Goal: Task Accomplishment & Management: Manage account settings

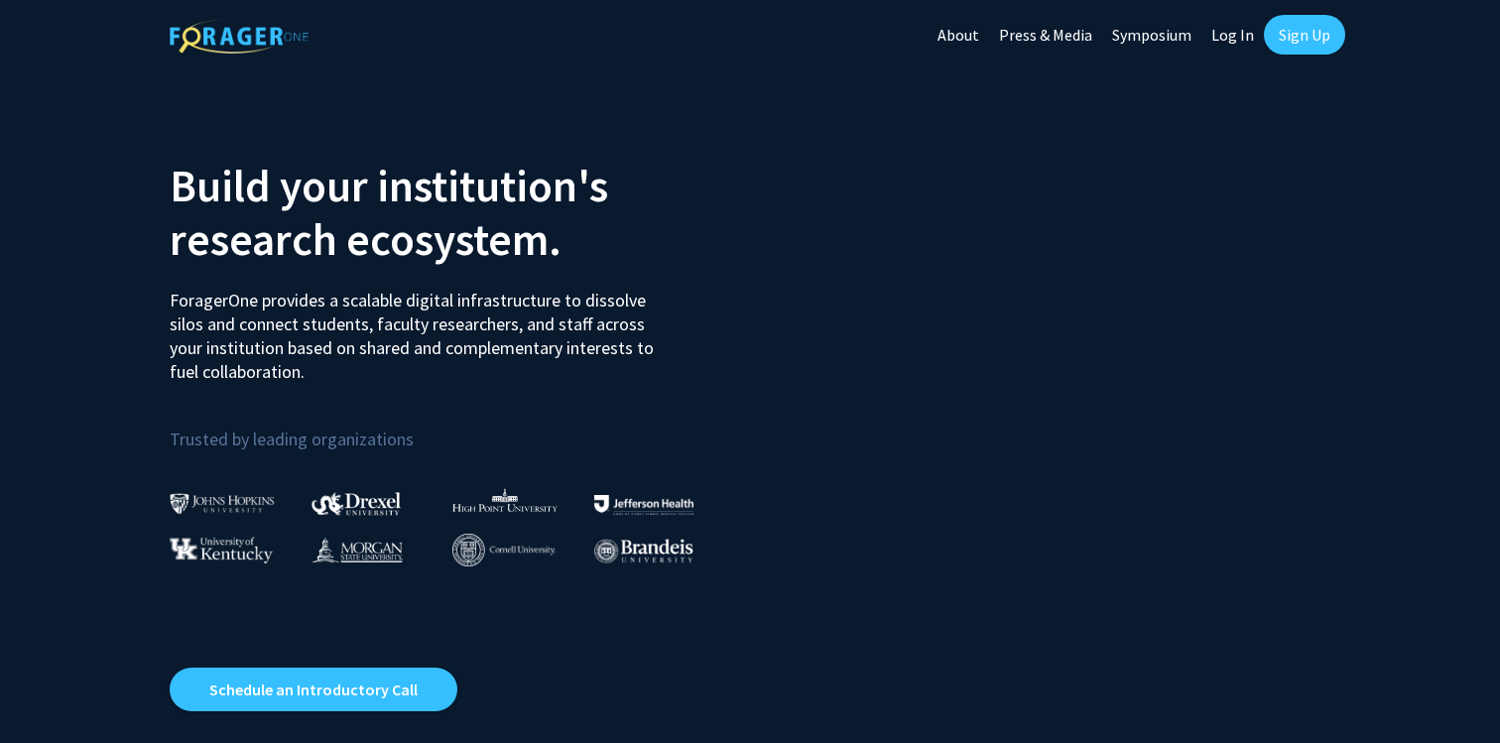
click at [1290, 28] on link "Sign Up" at bounding box center [1304, 35] width 81 height 40
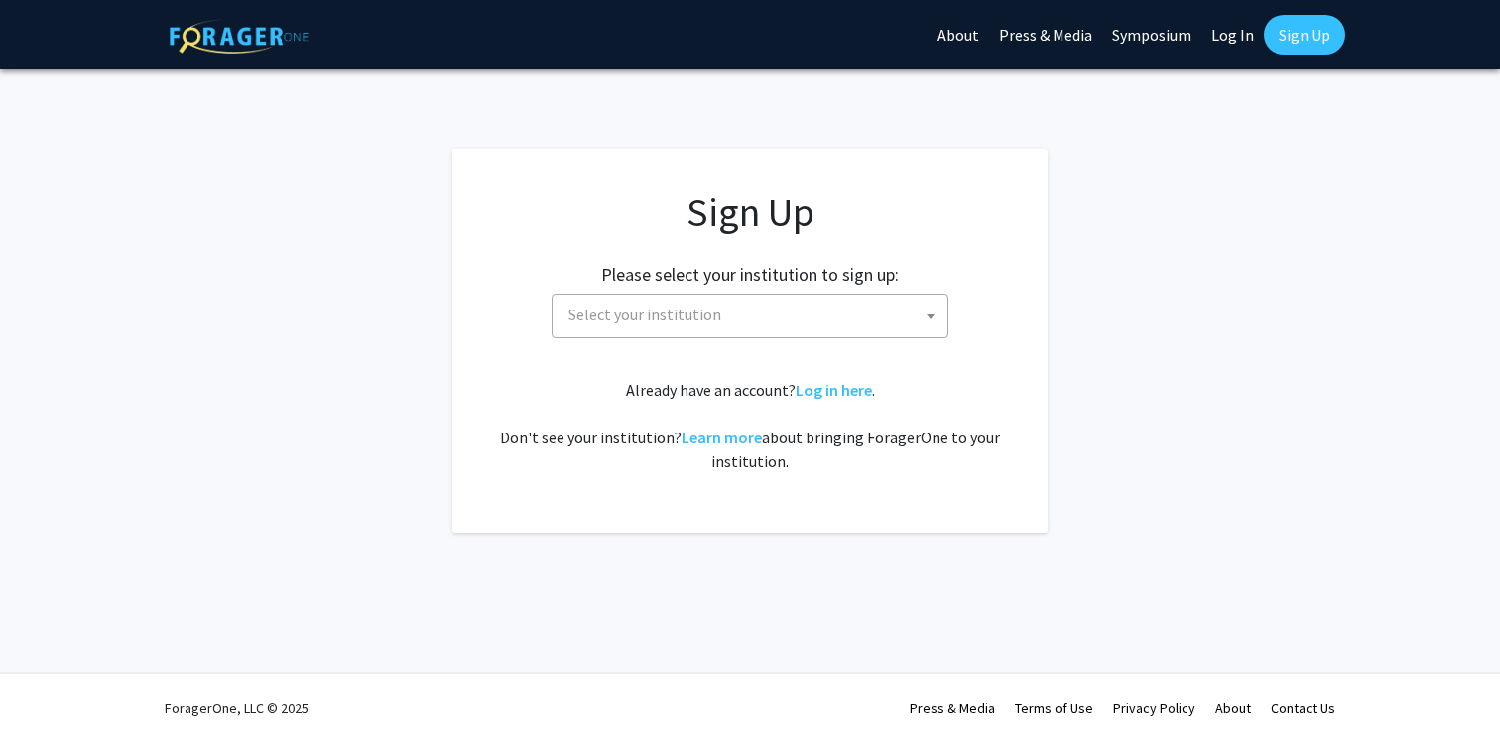
click at [1239, 35] on link "Log In" at bounding box center [1232, 34] width 63 height 69
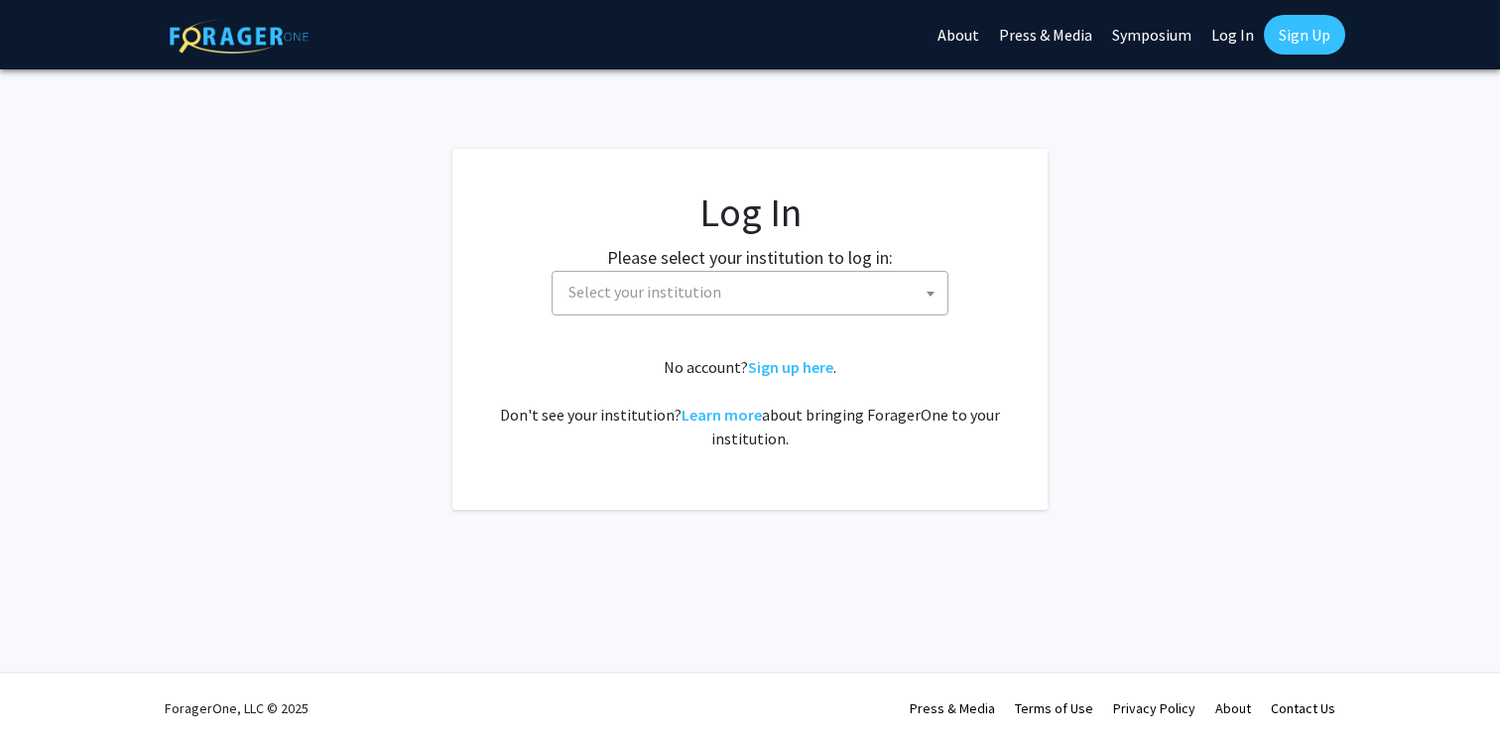
click at [814, 290] on span "Select your institution" at bounding box center [754, 292] width 387 height 41
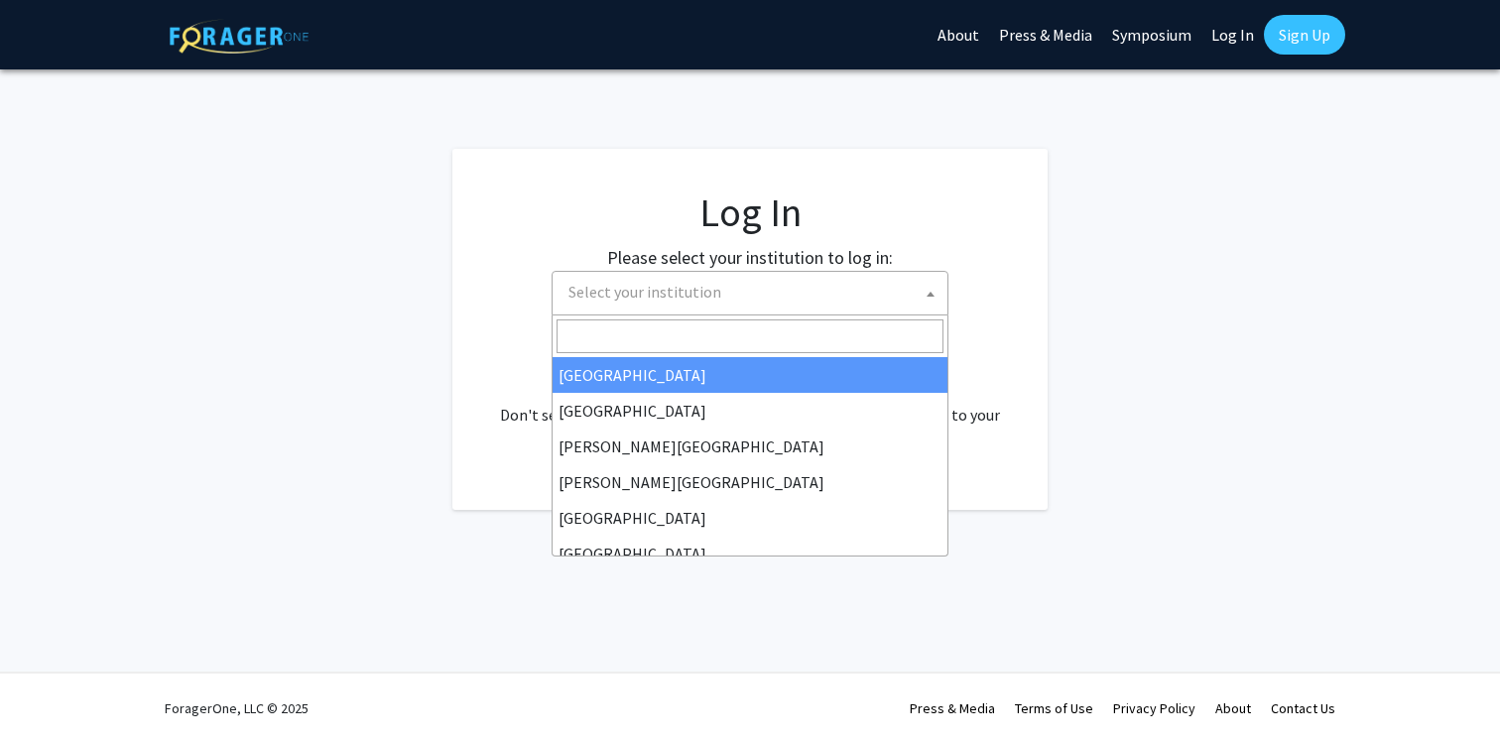
select select "34"
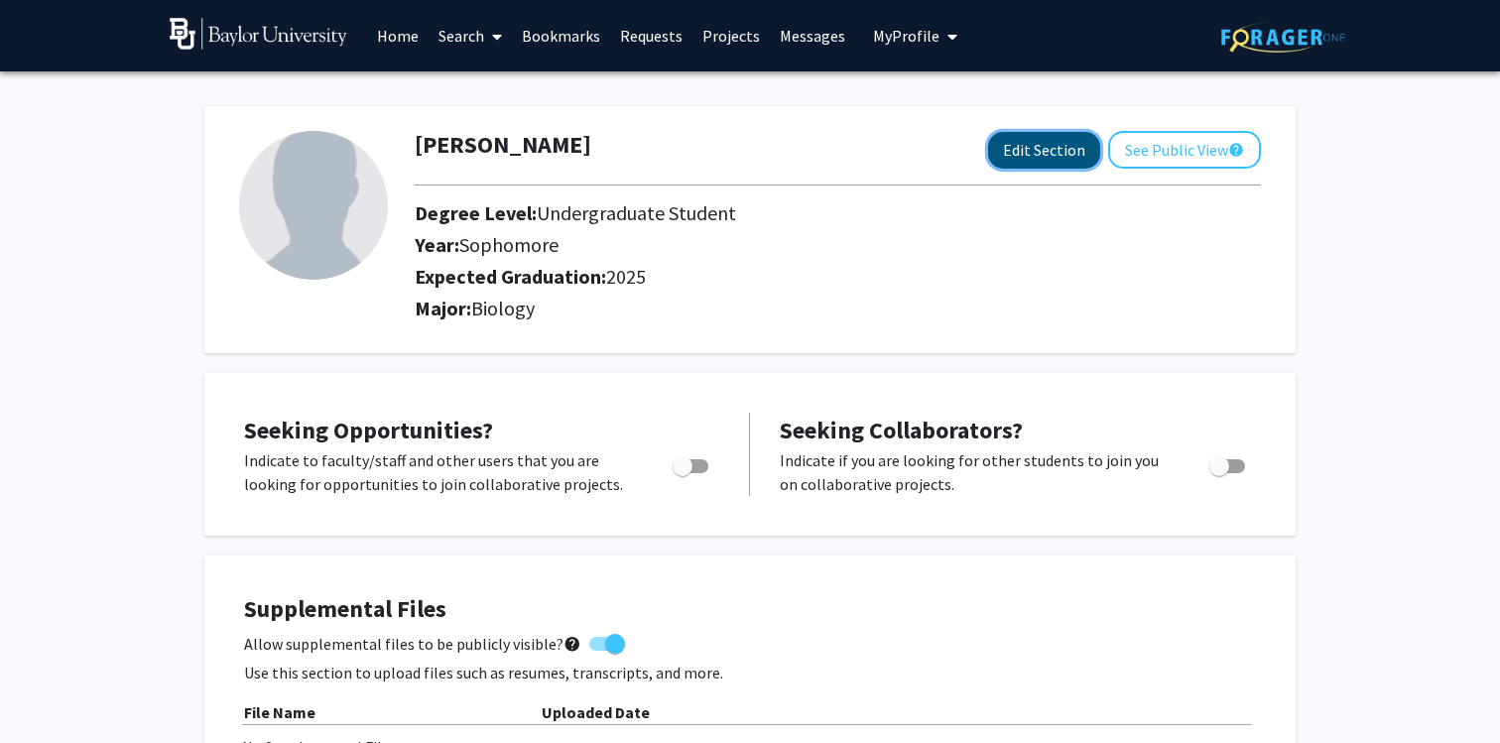
click at [1022, 154] on button "Edit Section" at bounding box center [1044, 150] width 112 height 37
select select "sophomore"
select select "2025"
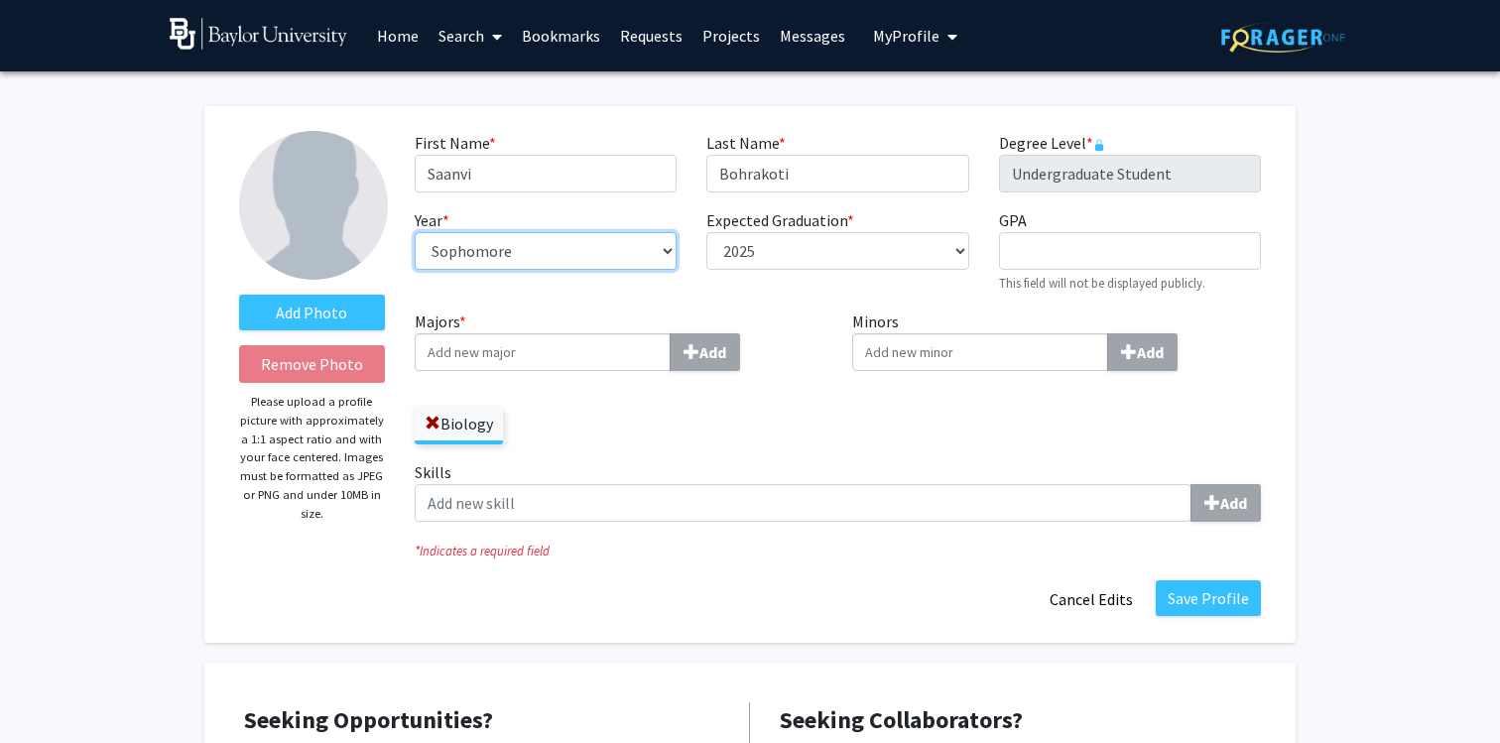
click at [530, 252] on select "--- First-year Sophomore Junior Senior Postbaccalaureate Certificate" at bounding box center [546, 251] width 262 height 38
click at [415, 232] on select "--- First-year Sophomore Junior Senior Postbaccalaureate Certificate" at bounding box center [546, 251] width 262 height 38
click at [514, 256] on select "--- First-year Sophomore Junior Senior Postbaccalaureate Certificate" at bounding box center [546, 251] width 262 height 38
select select "first-year"
click at [415, 232] on select "--- First-year Sophomore Junior Senior Postbaccalaureate Certificate" at bounding box center [546, 251] width 262 height 38
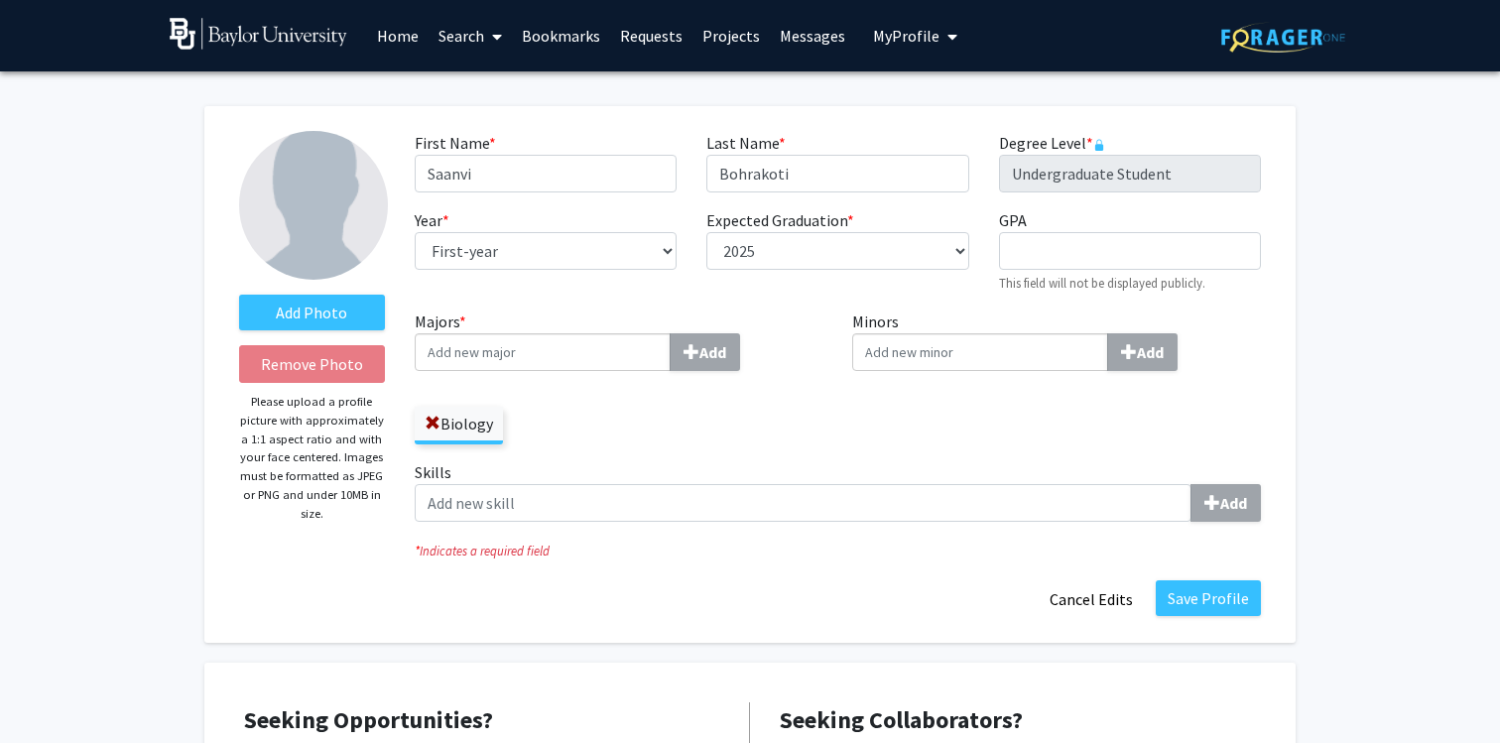
click at [565, 298] on div "First Name * required [PERSON_NAME] Last Name * required Bohrakoti Degree Level…" at bounding box center [838, 220] width 876 height 179
click at [1044, 245] on input "GPA required" at bounding box center [1130, 251] width 262 height 38
click at [830, 239] on select "--- 2018 2019 2020 2021 2022 2023 2024 2025 2026 2027 2028 2029 2030 2031" at bounding box center [837, 251] width 262 height 38
select select "2029"
click at [706, 232] on select "--- 2018 2019 2020 2021 2022 2023 2024 2025 2026 2027 2028 2029 2030 2031" at bounding box center [837, 251] width 262 height 38
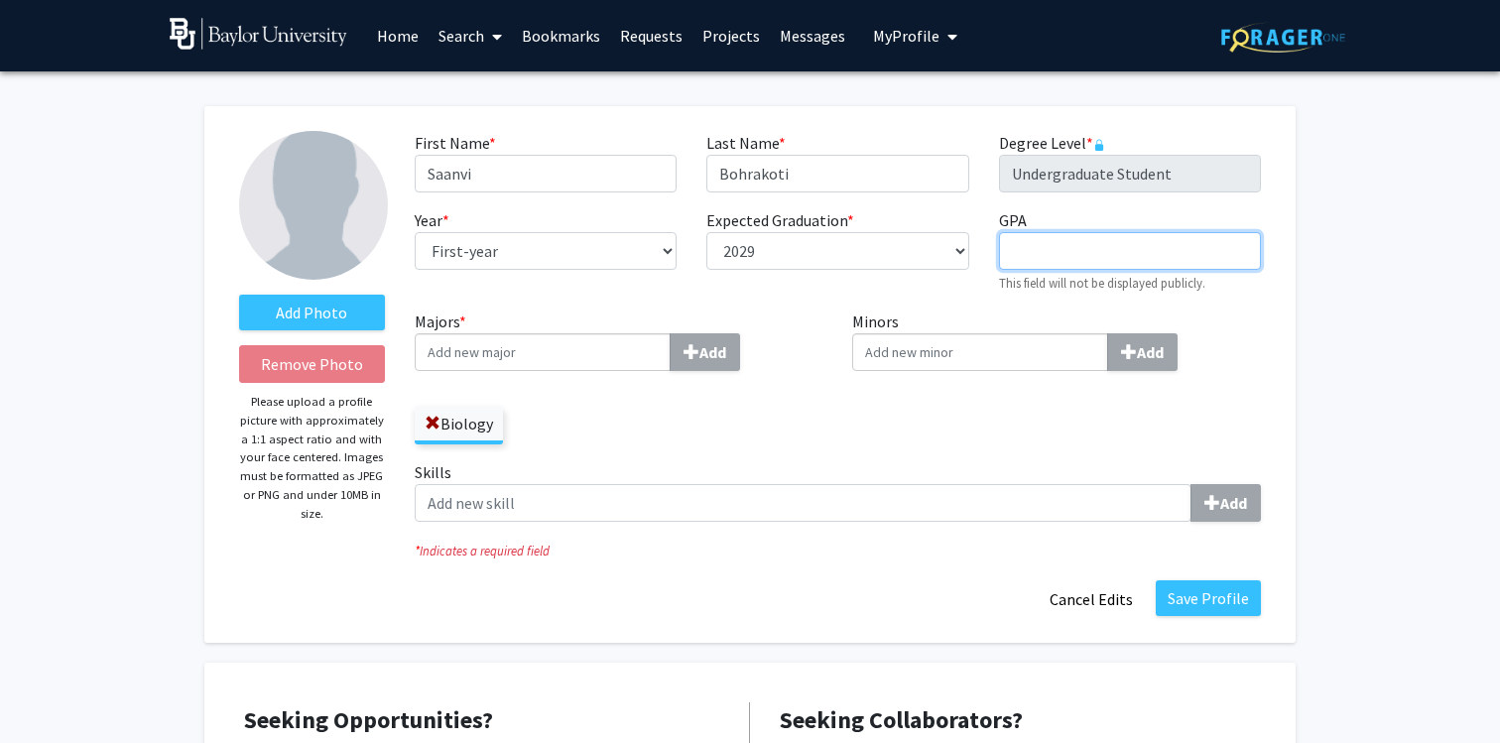
click at [1040, 243] on input "GPA required" at bounding box center [1130, 251] width 262 height 38
click at [464, 358] on input "Majors * Add" at bounding box center [543, 352] width 256 height 38
click at [617, 433] on div "Biology" at bounding box center [619, 416] width 409 height 58
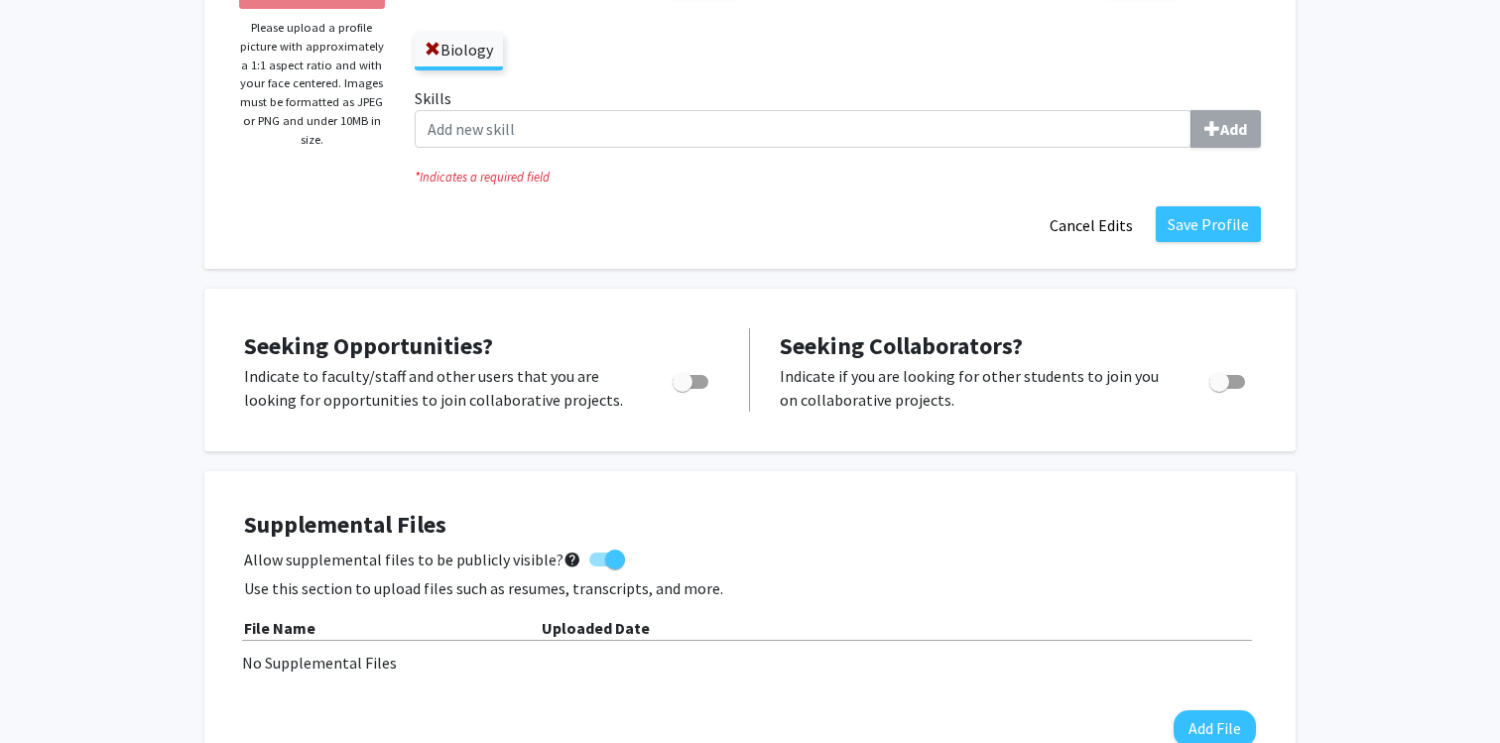
scroll to position [375, 0]
click at [688, 379] on span "Toggle" at bounding box center [683, 381] width 20 height 20
click at [683, 388] on input "Are you actively seeking opportunities?" at bounding box center [682, 388] width 1 height 1
checkbox input "true"
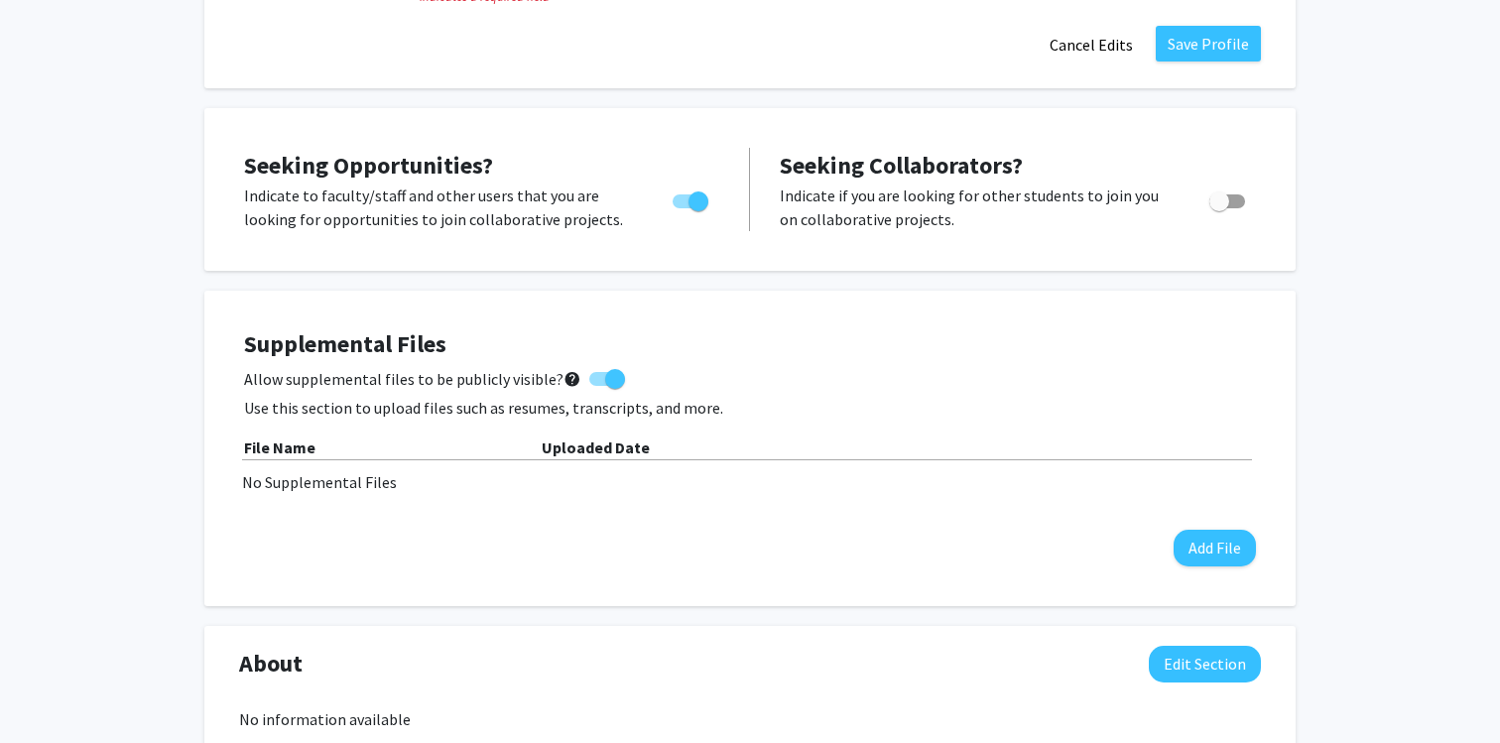
scroll to position [557, 0]
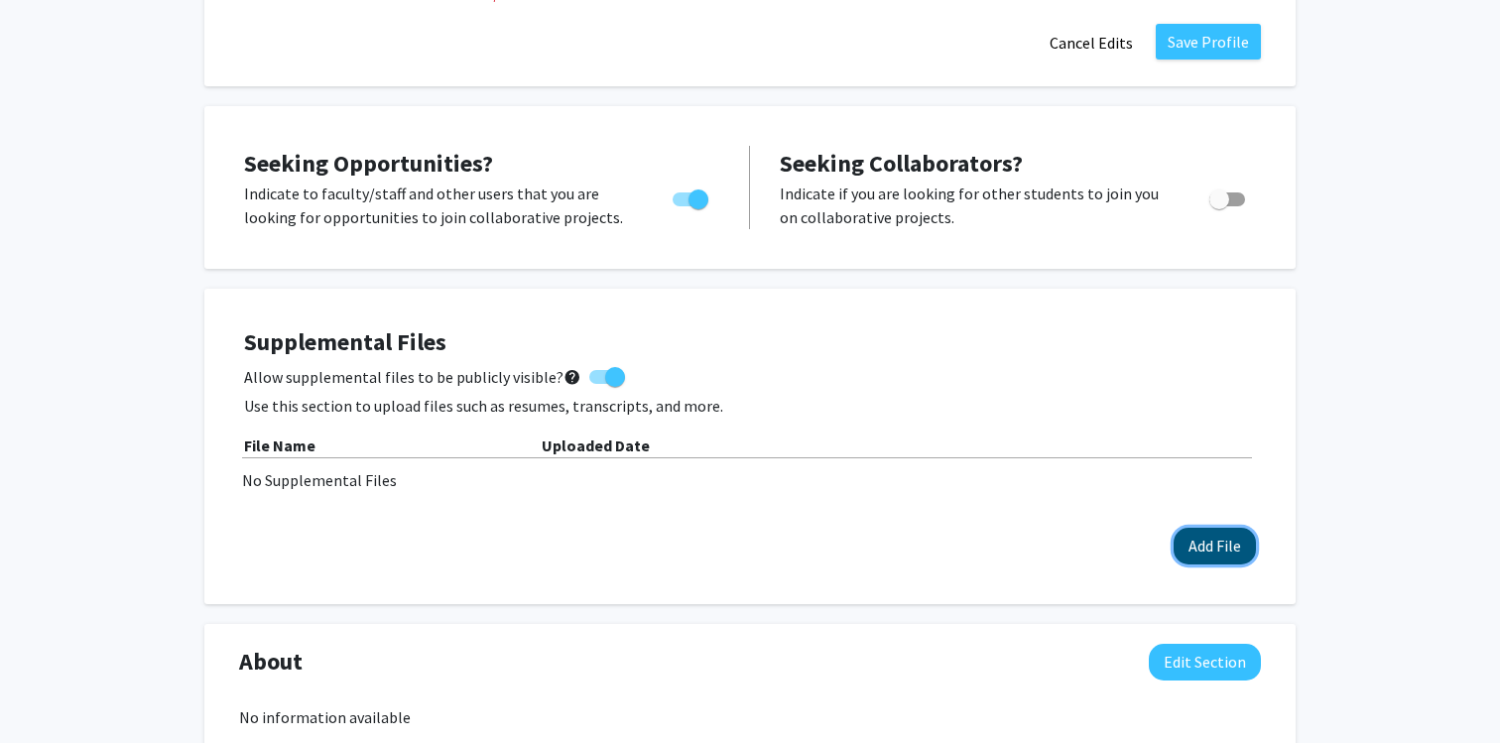
click at [1211, 536] on button "Add File" at bounding box center [1215, 546] width 82 height 37
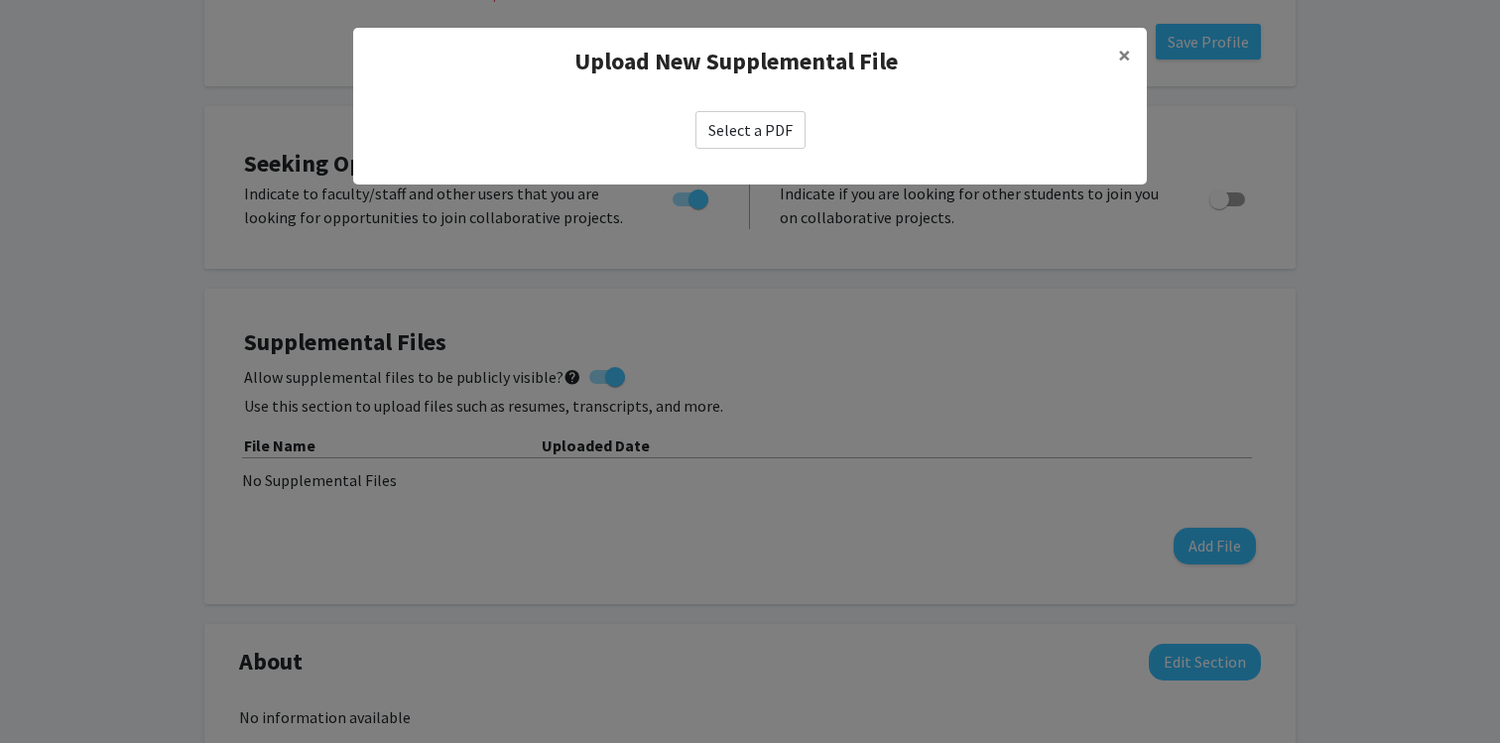
click at [733, 138] on label "Select a PDF" at bounding box center [750, 130] width 110 height 38
click at [0, 0] on input "Select a PDF" at bounding box center [0, 0] width 0 height 0
click at [1122, 49] on span "×" at bounding box center [1124, 55] width 13 height 31
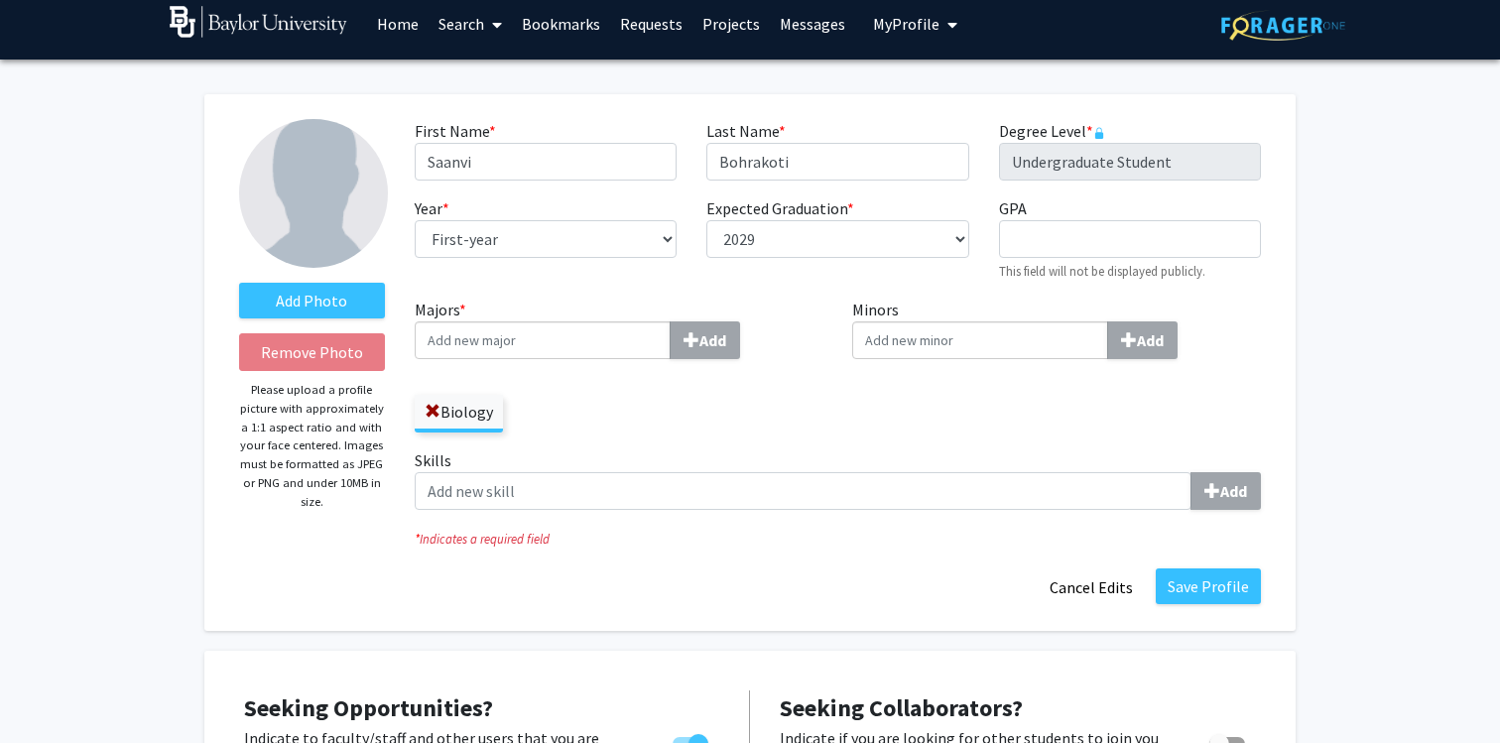
scroll to position [0, 0]
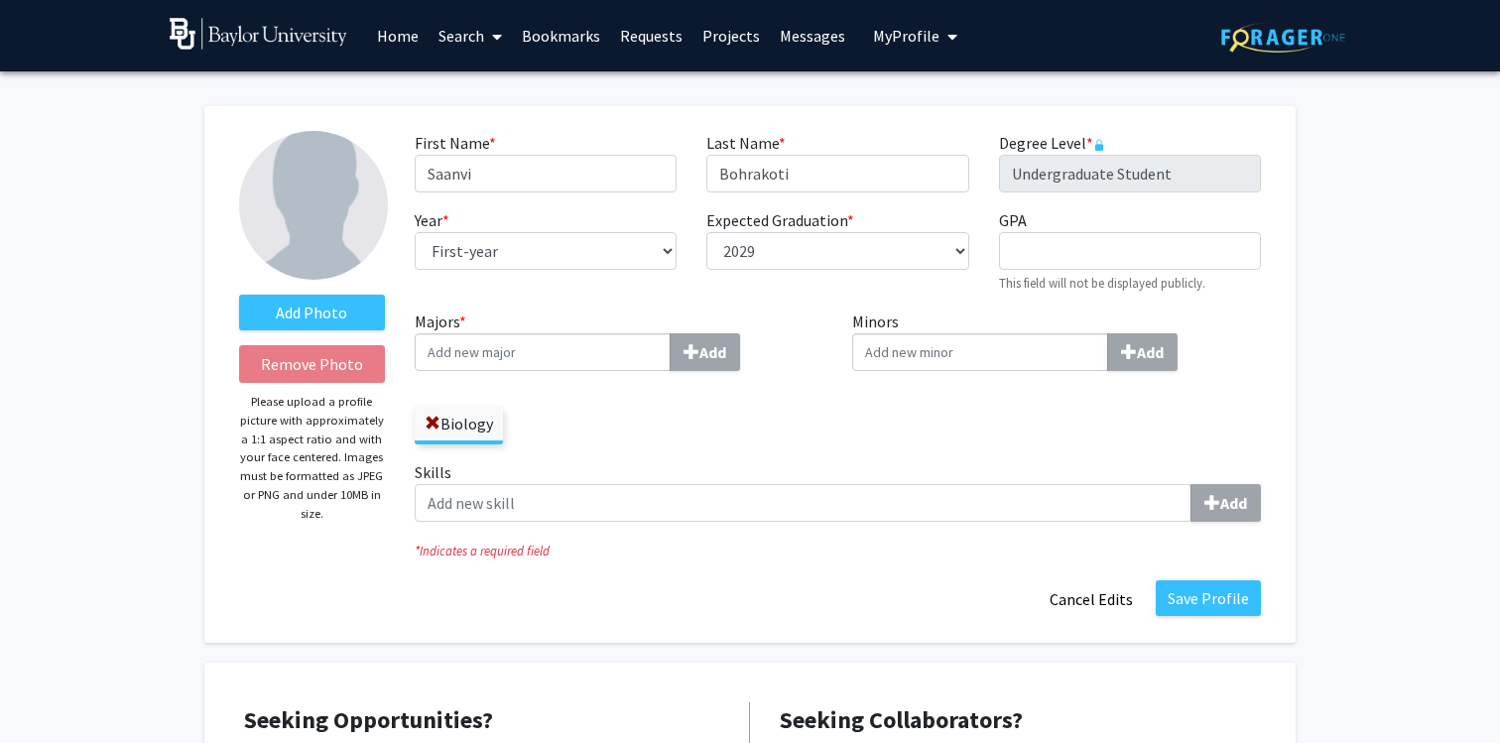
click at [731, 36] on link "Projects" at bounding box center [730, 35] width 77 height 69
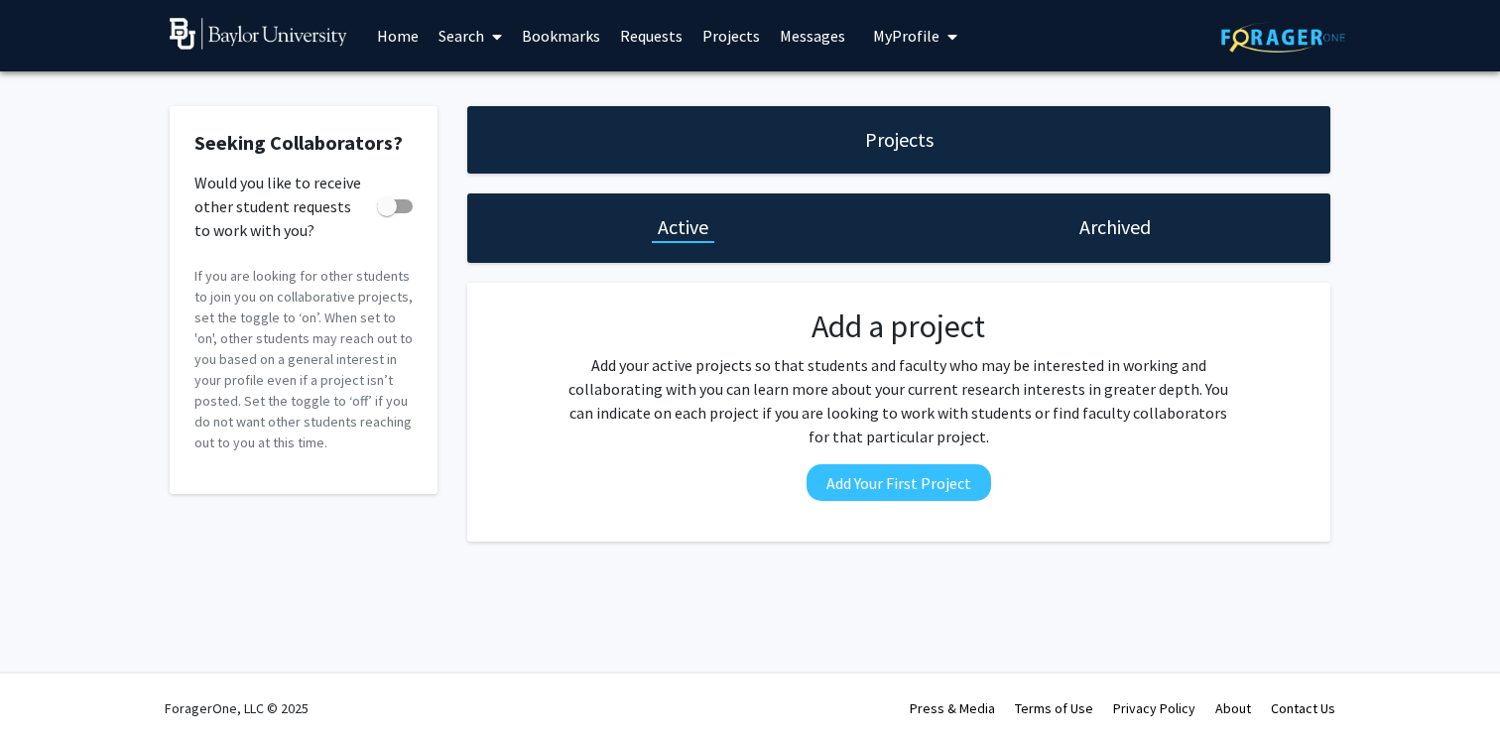
click at [1145, 233] on h1 "Archived" at bounding box center [1114, 227] width 71 height 28
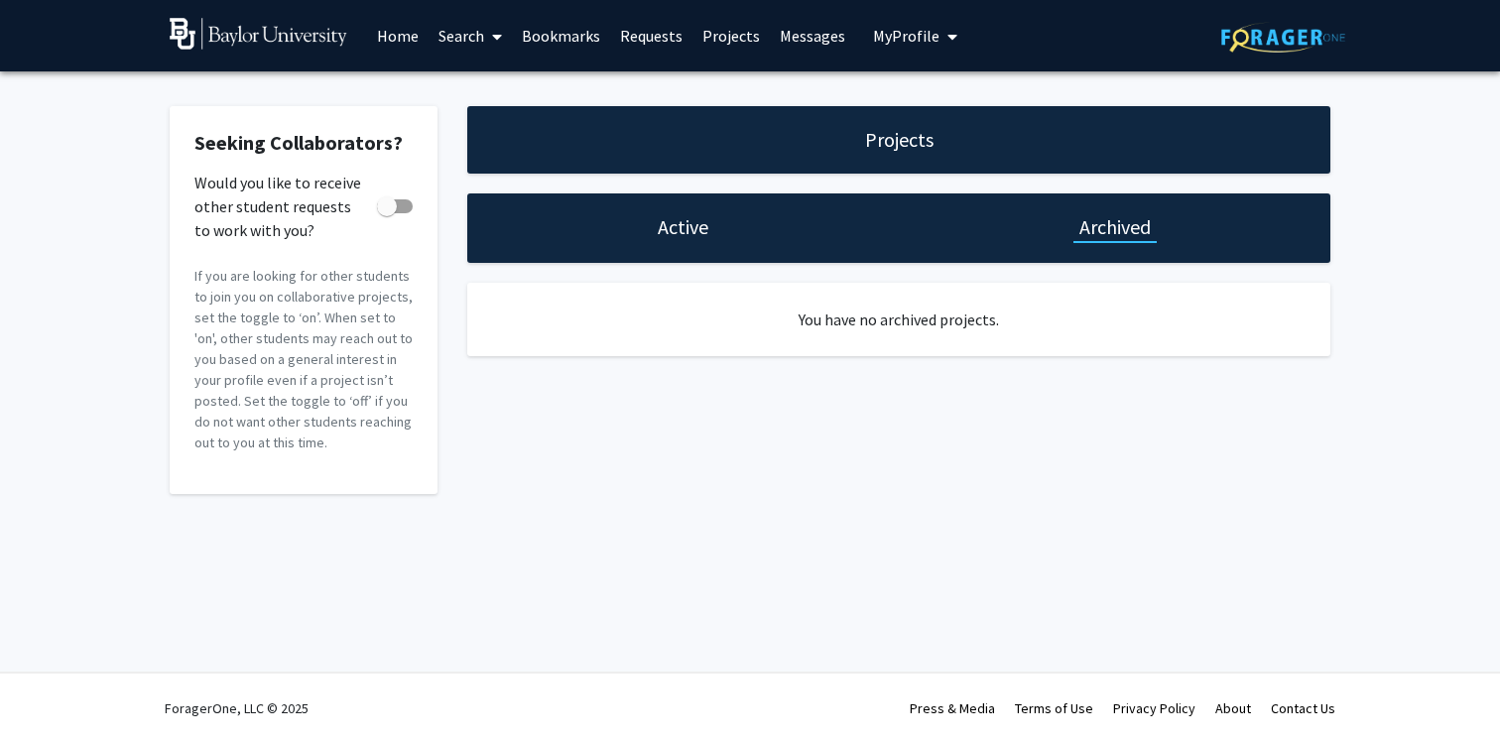
click at [660, 35] on link "Requests" at bounding box center [651, 35] width 82 height 69
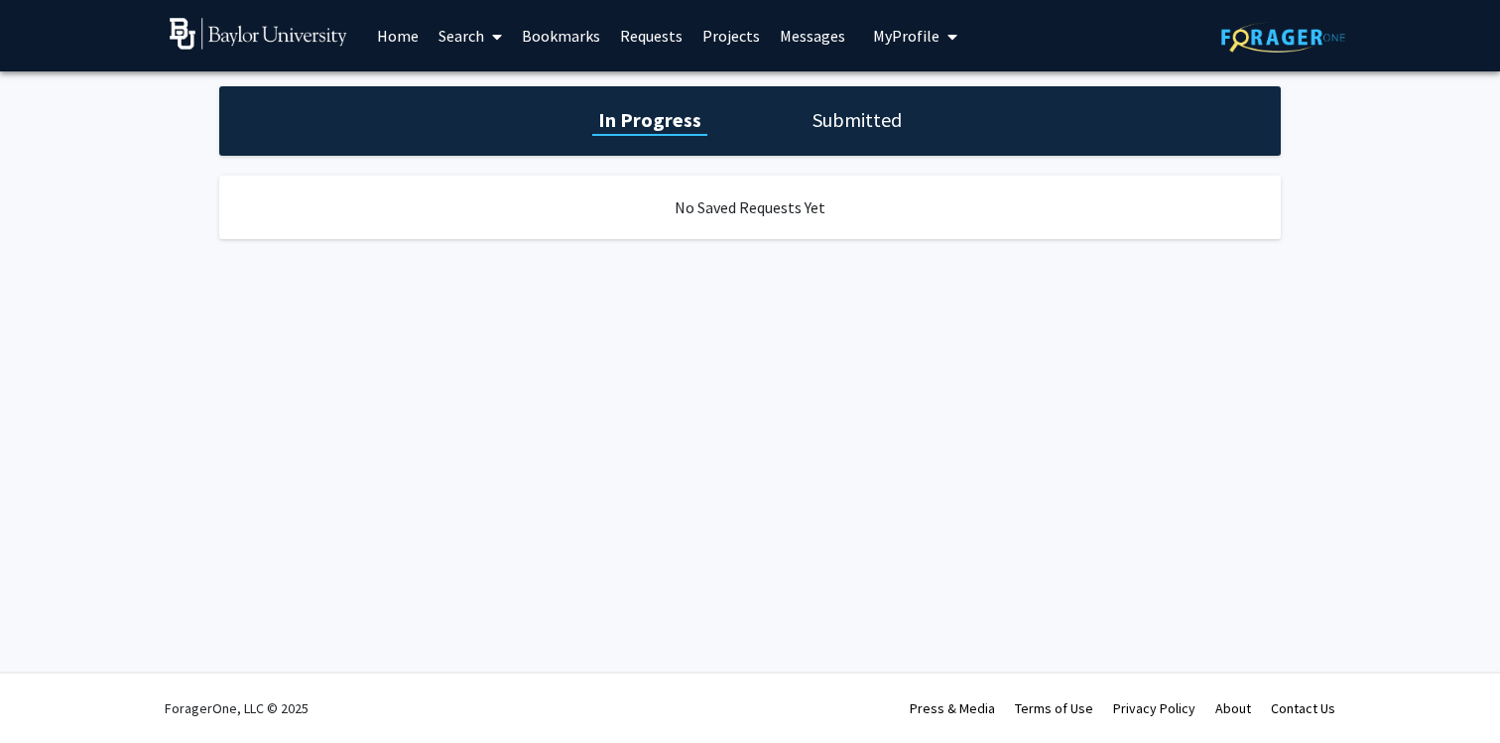
click at [546, 32] on link "Bookmarks" at bounding box center [561, 35] width 98 height 69
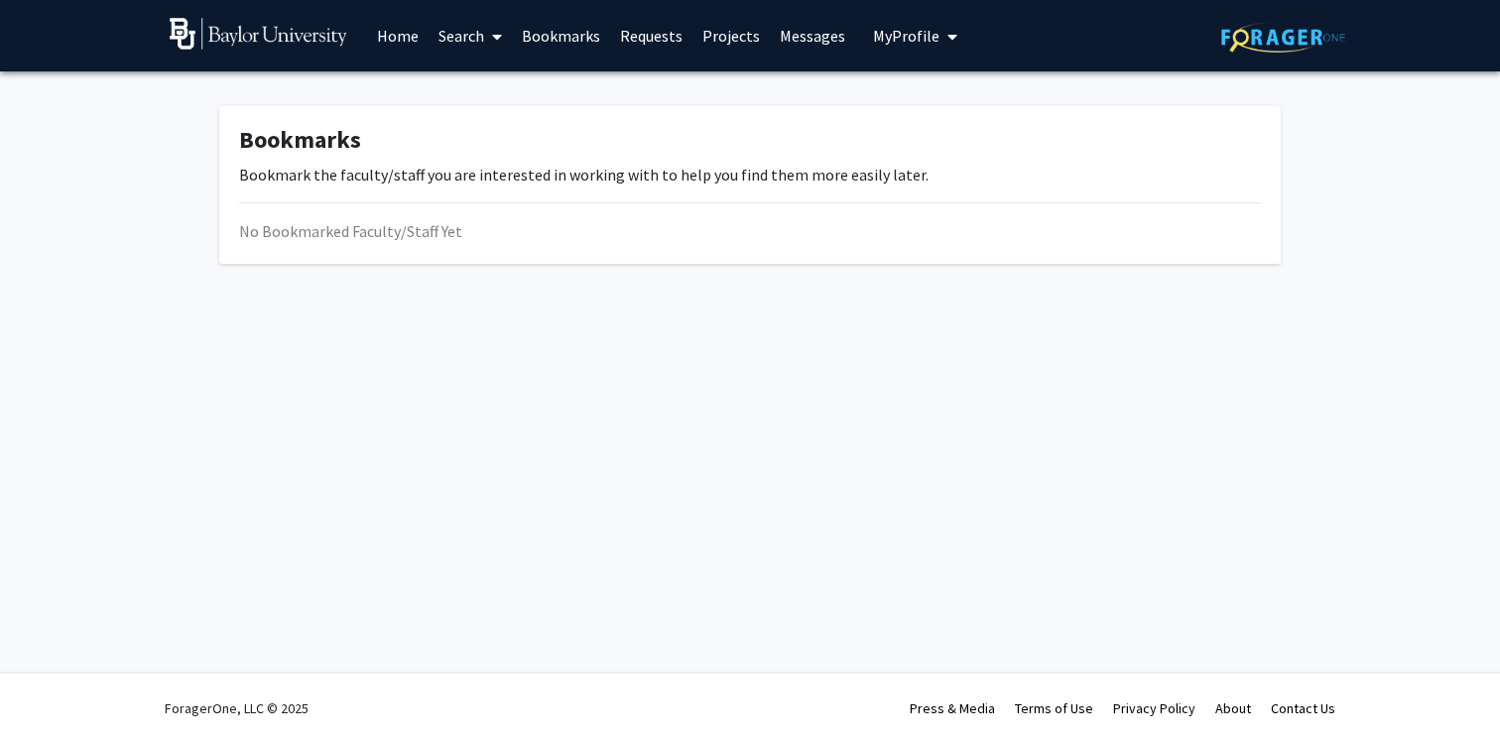
click at [449, 35] on link "Search" at bounding box center [470, 35] width 83 height 69
click at [463, 95] on span "Faculty/Staff" at bounding box center [502, 91] width 146 height 40
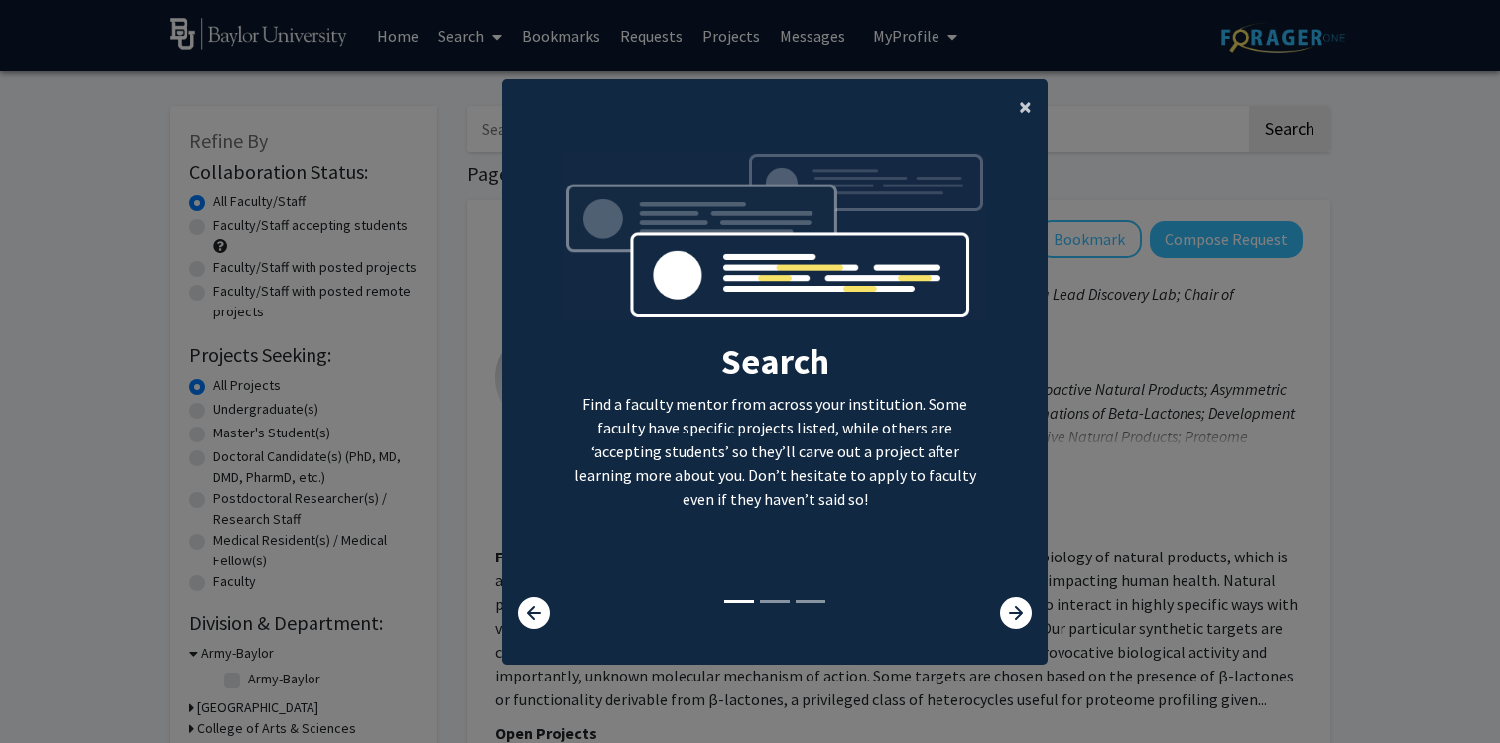
click at [1029, 116] on span "×" at bounding box center [1025, 106] width 13 height 31
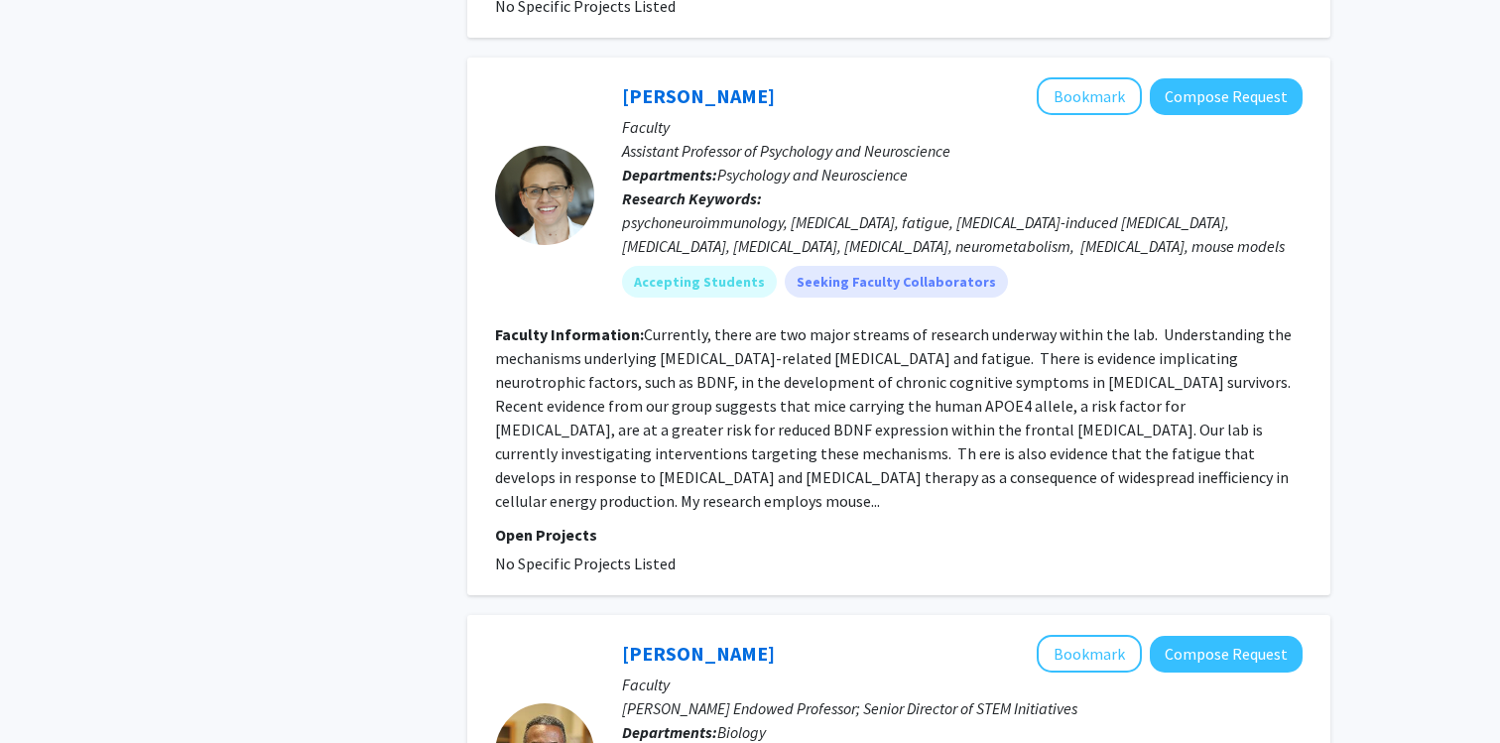
scroll to position [3287, 0]
